Goal: Communication & Community: Answer question/provide support

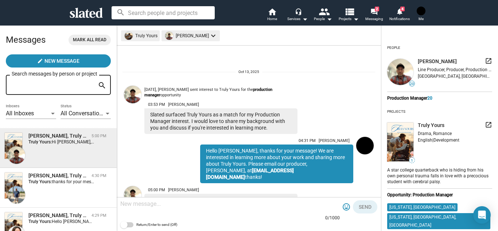
scroll to position [26, 0]
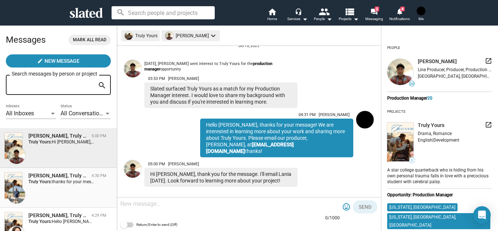
click at [84, 184] on div "[PERSON_NAME], Truly Yours 4:30 PM Truly Yours: thanks for your message! We are…" at bounding box center [58, 187] width 108 height 31
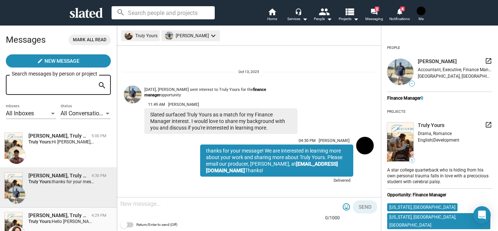
click at [84, 218] on div "[PERSON_NAME], Truly Yours" at bounding box center [58, 215] width 60 height 7
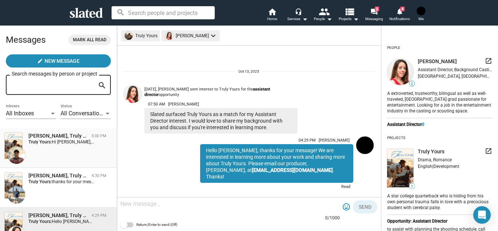
click at [70, 142] on span "Hi [PERSON_NAME], thank you for the message. I'll email Lania [DATE]. Look forw…" at bounding box center [170, 141] width 237 height 5
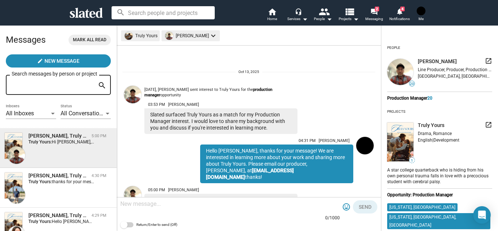
scroll to position [26, 0]
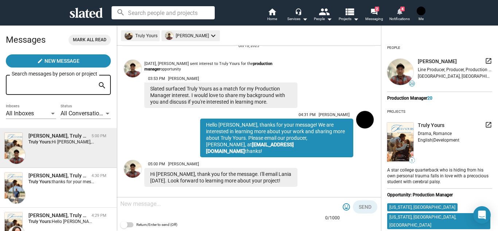
click at [400, 12] on mat-icon "notifications" at bounding box center [399, 11] width 7 height 7
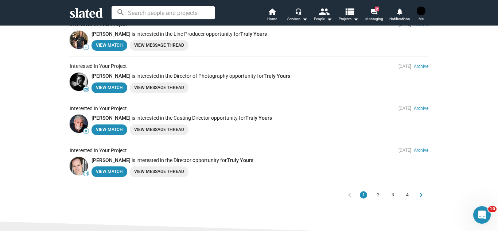
scroll to position [379, 0]
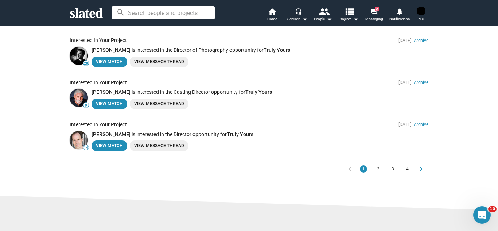
click at [152, 141] on link "View Message Thread" at bounding box center [159, 145] width 59 height 11
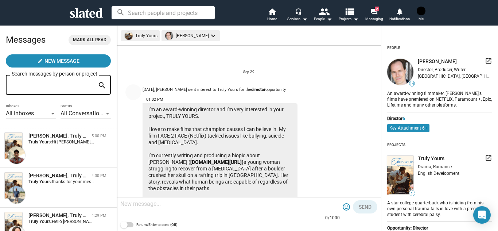
scroll to position [382, 0]
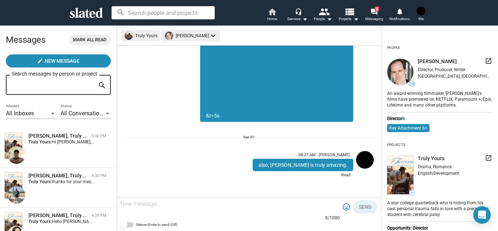
click at [276, 13] on mat-icon "home" at bounding box center [271, 11] width 9 height 9
